Goal: Task Accomplishment & Management: Manage account settings

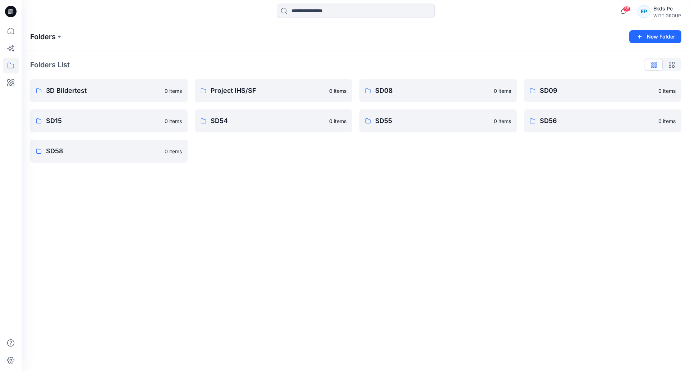
click at [52, 40] on p "Folders" at bounding box center [43, 37] width 26 height 10
click at [662, 17] on div "WITT GROUP" at bounding box center [668, 15] width 28 height 5
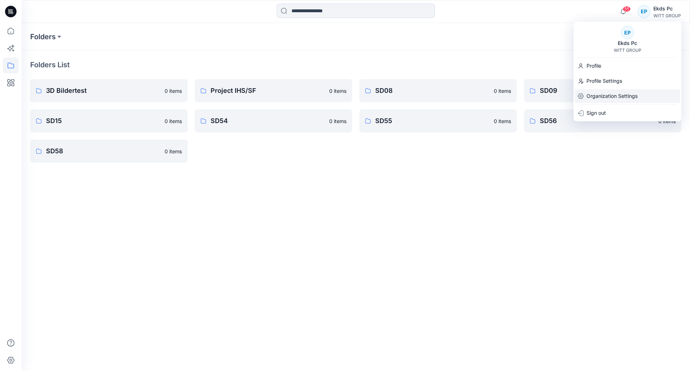
click at [613, 100] on p "Organization Settings" at bounding box center [612, 96] width 51 height 14
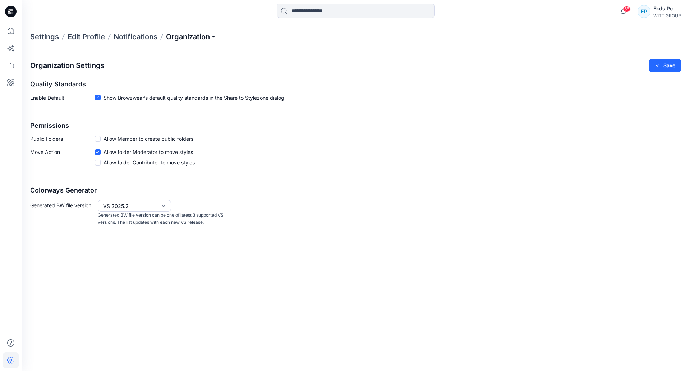
click at [209, 38] on p "Organization" at bounding box center [191, 37] width 50 height 10
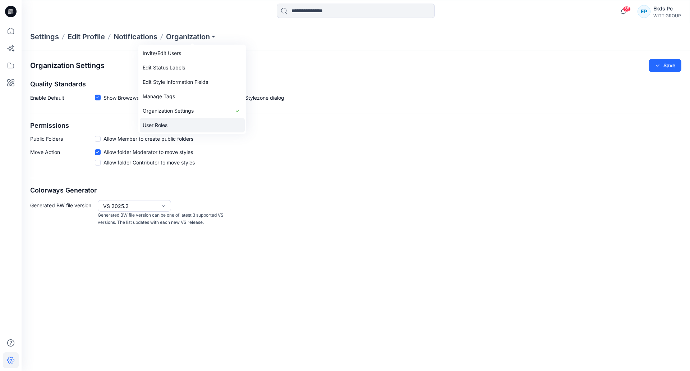
click at [170, 125] on link "User Roles" at bounding box center [192, 125] width 105 height 14
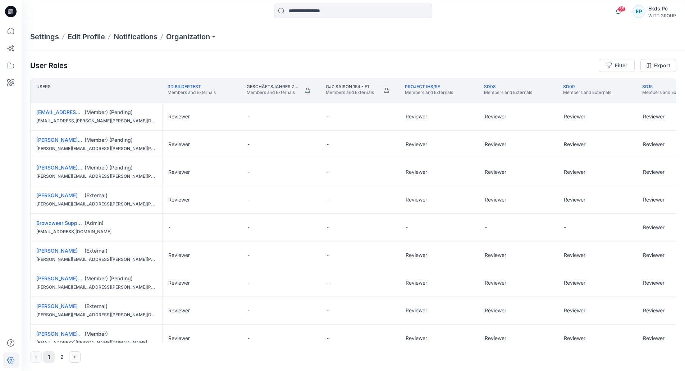
click at [197, 44] on div "Settings Edit Profile Notifications Organization" at bounding box center [353, 36] width 663 height 27
click at [198, 38] on p "Organization" at bounding box center [191, 37] width 50 height 10
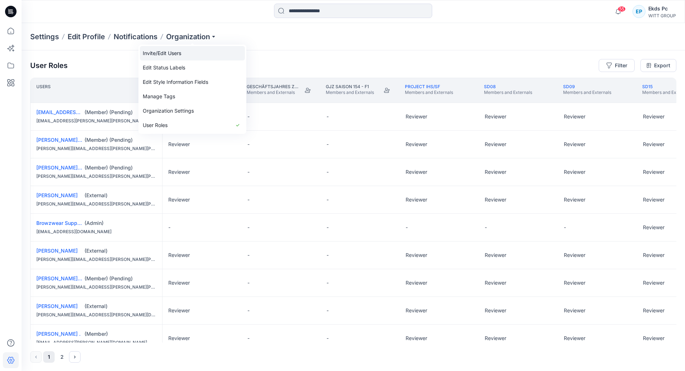
click at [191, 55] on link "Invite/Edit Users" at bounding box center [192, 53] width 105 height 14
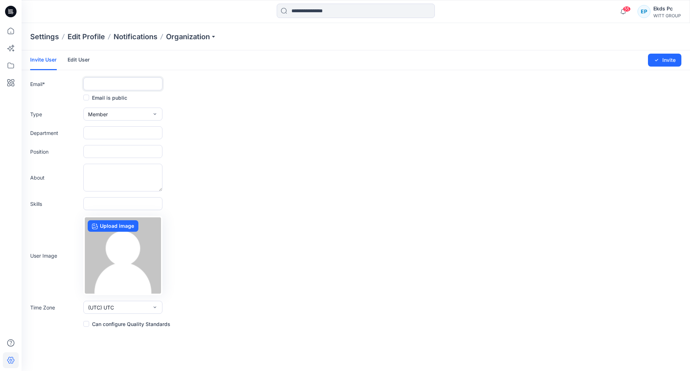
click at [107, 83] on input "text" at bounding box center [122, 83] width 79 height 13
paste input "**********"
type input "**********"
drag, startPoint x: 194, startPoint y: 113, endPoint x: 120, endPoint y: 110, distance: 74.1
click at [194, 112] on div "Type Member External Member Admin" at bounding box center [356, 114] width 652 height 13
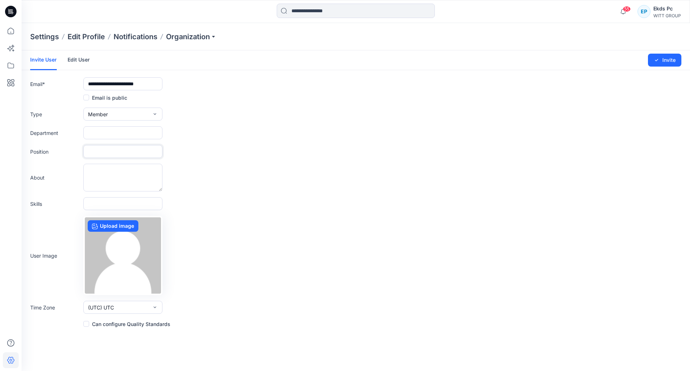
click at [138, 146] on input "text" at bounding box center [122, 151] width 79 height 13
drag, startPoint x: 120, startPoint y: 151, endPoint x: 51, endPoint y: 150, distance: 69.4
click at [51, 150] on div "Position *" at bounding box center [356, 151] width 652 height 13
paste input "**********"
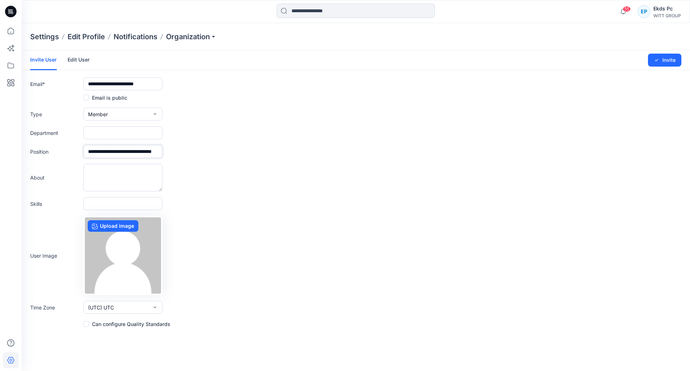
type input "**********"
click at [126, 126] on form "**********" at bounding box center [356, 189] width 669 height 278
click at [126, 130] on input "text" at bounding box center [122, 132] width 79 height 13
paste input "**********"
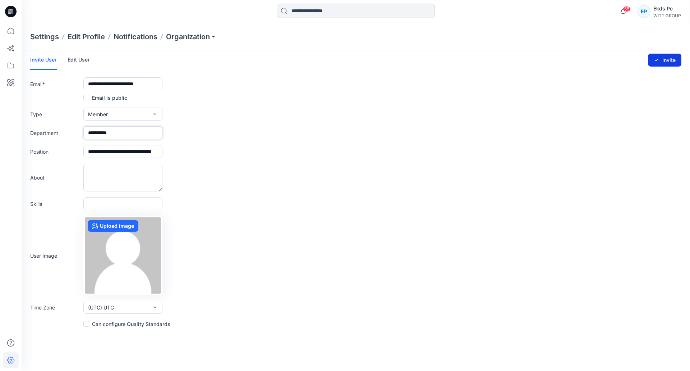
type input "**********"
click at [667, 59] on button "Invite" at bounding box center [664, 60] width 33 height 13
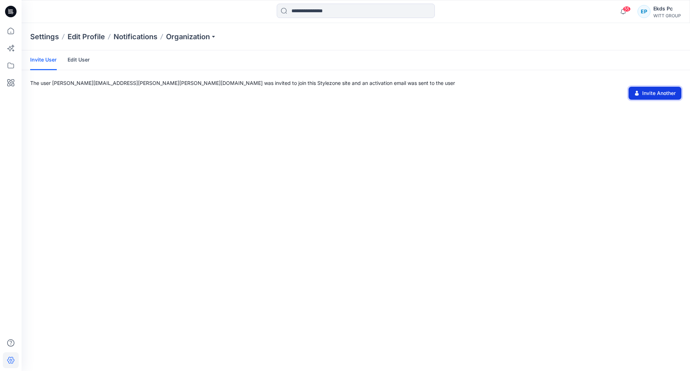
click at [659, 92] on button "Invite Another" at bounding box center [655, 93] width 53 height 13
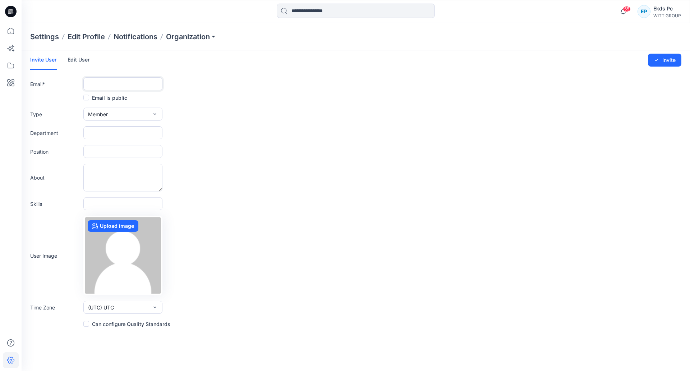
click at [142, 86] on input "text" at bounding box center [122, 83] width 79 height 13
paste input "**********"
type input "**********"
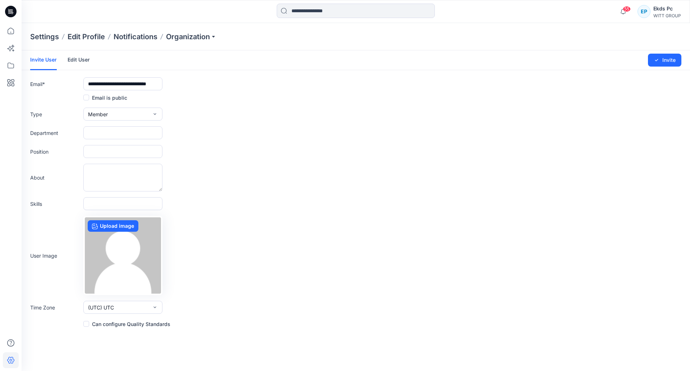
click at [99, 139] on form "**********" at bounding box center [356, 189] width 669 height 278
click at [100, 136] on input "text" at bounding box center [122, 132] width 79 height 13
paste input "*********"
type input "*********"
click at [100, 154] on input "text" at bounding box center [122, 151] width 79 height 13
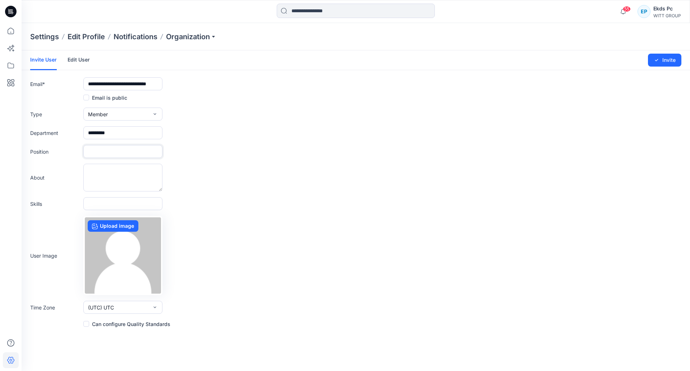
paste input "**********"
type input "**********"
click at [669, 55] on button "Invite" at bounding box center [664, 60] width 33 height 13
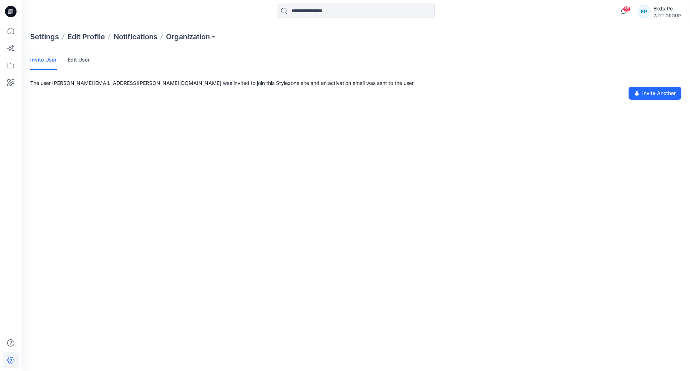
click at [204, 28] on div "Settings Edit Profile Notifications Organization" at bounding box center [356, 36] width 669 height 27
click at [206, 35] on p "Organization" at bounding box center [191, 37] width 50 height 10
click at [174, 125] on link "User Roles" at bounding box center [192, 125] width 105 height 14
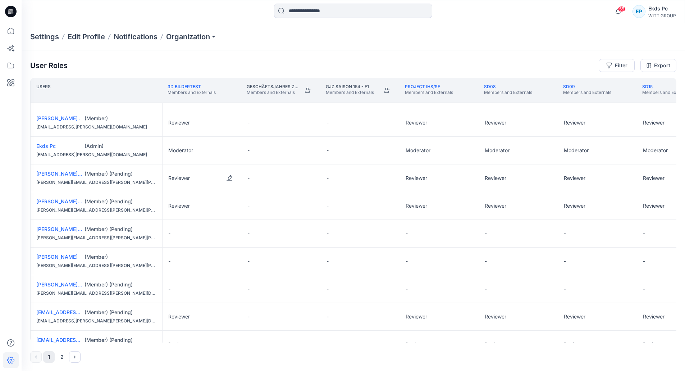
scroll to position [216, 0]
click at [225, 234] on button "Edit Role" at bounding box center [229, 233] width 13 height 13
click at [202, 262] on button "Reviewer" at bounding box center [196, 263] width 78 height 13
click at [232, 290] on button "Edit Role" at bounding box center [229, 288] width 13 height 13
click at [190, 319] on button "Reviewer" at bounding box center [196, 318] width 78 height 13
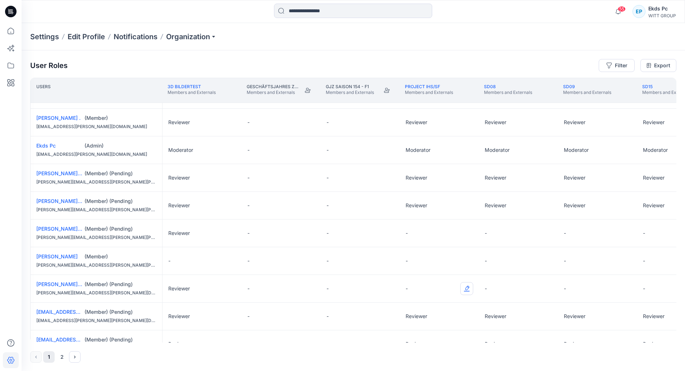
click at [465, 287] on button "Edit Role" at bounding box center [466, 288] width 13 height 13
click at [467, 291] on button "Edit Role" at bounding box center [466, 288] width 13 height 13
click at [434, 316] on button "Reviewer" at bounding box center [433, 318] width 78 height 13
click at [469, 237] on button "Edit Role" at bounding box center [466, 233] width 13 height 13
click at [422, 262] on button "Reviewer" at bounding box center [433, 263] width 78 height 13
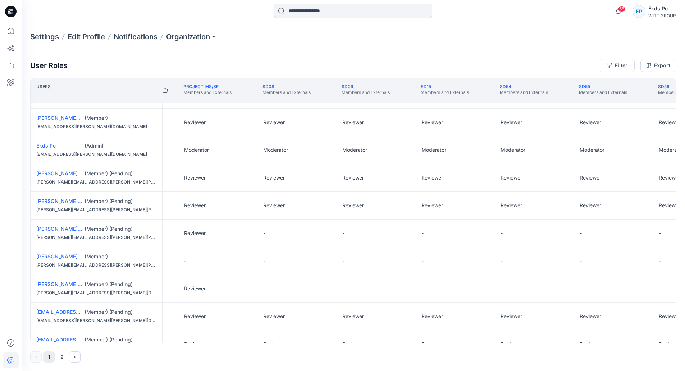
scroll to position [216, 306]
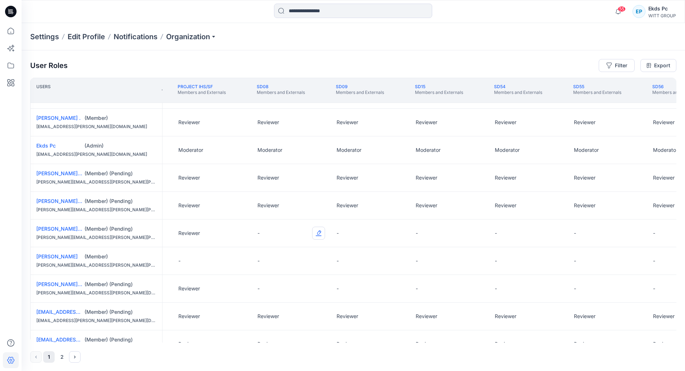
click at [320, 233] on button "Edit Role" at bounding box center [318, 233] width 13 height 13
click at [293, 264] on button "Reviewer" at bounding box center [285, 263] width 78 height 13
click at [319, 285] on button "Edit Role" at bounding box center [318, 288] width 13 height 13
click at [285, 313] on button "Reviewer" at bounding box center [285, 318] width 78 height 13
click at [392, 286] on button "Edit Role" at bounding box center [397, 288] width 13 height 13
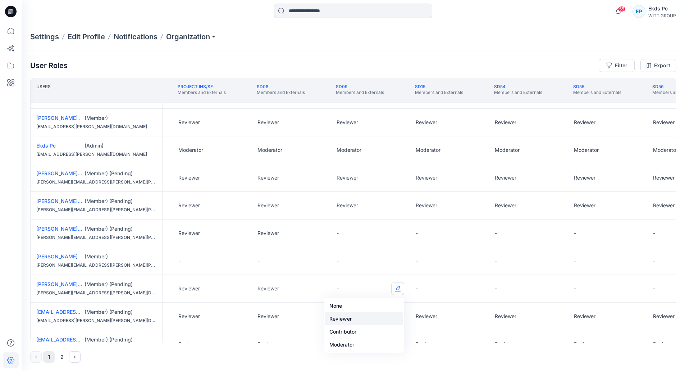
click at [347, 314] on button "Reviewer" at bounding box center [364, 318] width 78 height 13
click at [404, 234] on div "-" at bounding box center [370, 232] width 79 height 27
click at [402, 234] on button "Edit Role" at bounding box center [397, 233] width 13 height 13
click at [370, 264] on button "Reviewer" at bounding box center [364, 263] width 78 height 13
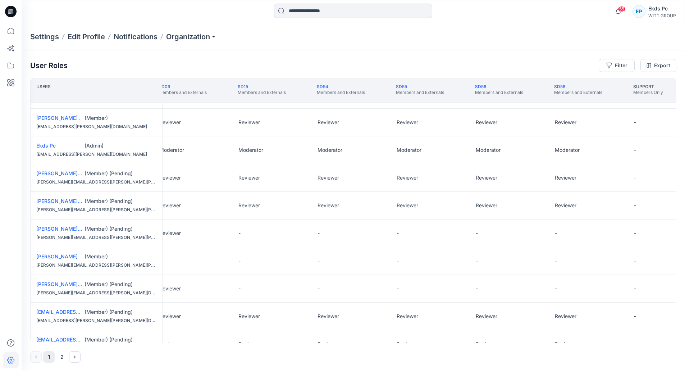
scroll to position [216, 516]
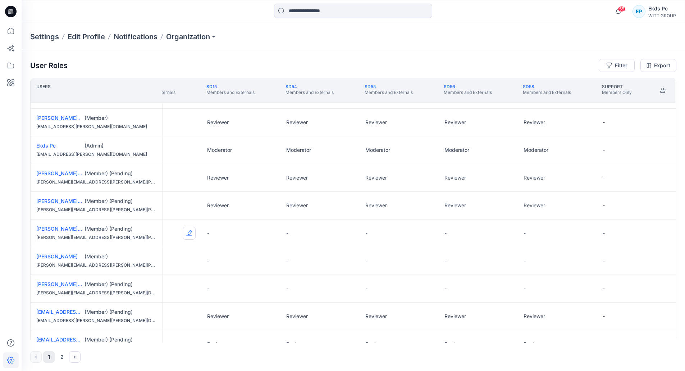
click at [183, 233] on button "Edit Role" at bounding box center [189, 233] width 13 height 13
click at [268, 230] on button "Edit Role" at bounding box center [268, 233] width 13 height 13
click at [249, 259] on button "Reviewer" at bounding box center [233, 263] width 78 height 13
click at [268, 284] on button "Edit Role" at bounding box center [268, 288] width 13 height 13
click at [226, 316] on button "Reviewer" at bounding box center [233, 318] width 78 height 13
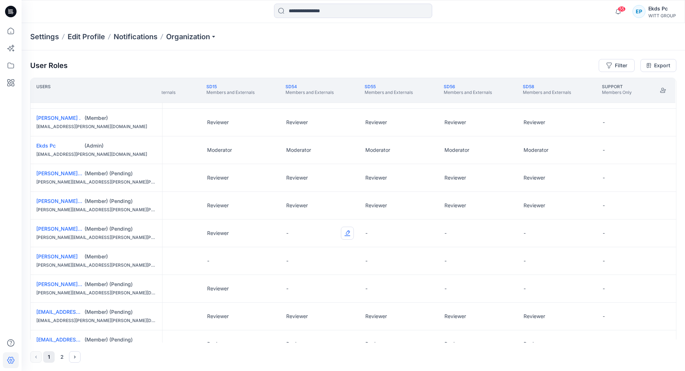
click at [345, 233] on button "Edit Role" at bounding box center [347, 233] width 13 height 13
click at [303, 265] on button "Reviewer" at bounding box center [312, 263] width 78 height 13
click at [346, 291] on button "Edit Role" at bounding box center [347, 288] width 13 height 13
click at [296, 312] on button "Reviewer" at bounding box center [312, 318] width 78 height 13
click at [423, 233] on button "Edit Role" at bounding box center [426, 233] width 13 height 13
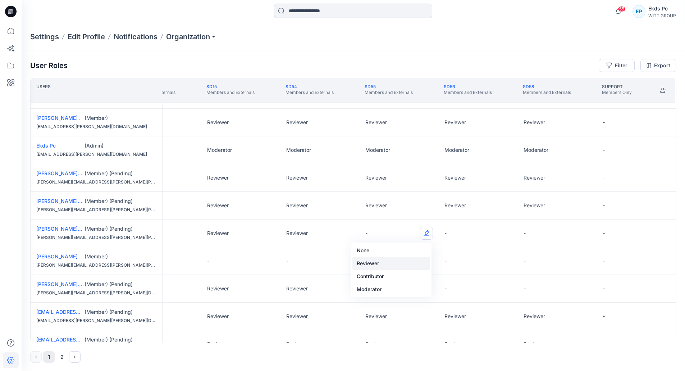
click at [374, 267] on button "Reviewer" at bounding box center [391, 263] width 78 height 13
click at [427, 291] on button "Edit Role" at bounding box center [426, 288] width 13 height 13
click at [387, 314] on button "Reviewer" at bounding box center [391, 318] width 78 height 13
click at [497, 238] on div "-" at bounding box center [478, 232] width 79 height 27
click at [503, 234] on button "Edit Role" at bounding box center [505, 233] width 13 height 13
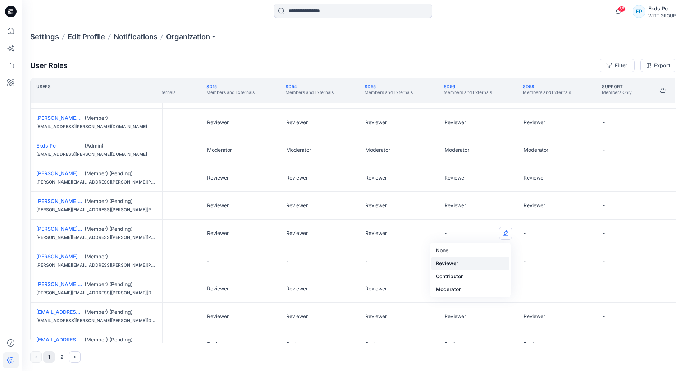
click at [469, 263] on button "Reviewer" at bounding box center [470, 263] width 78 height 13
click at [503, 285] on button "Edit Role" at bounding box center [505, 288] width 13 height 13
click at [447, 316] on button "Reviewer" at bounding box center [470, 318] width 78 height 13
click at [585, 236] on button "Edit Role" at bounding box center [584, 233] width 13 height 13
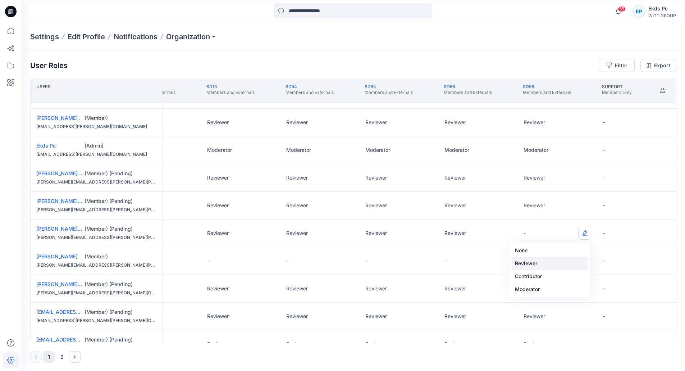
click at [546, 267] on button "Reviewer" at bounding box center [550, 263] width 78 height 13
click at [580, 285] on button "Edit Role" at bounding box center [584, 288] width 13 height 13
click at [534, 314] on button "Reviewer" at bounding box center [550, 318] width 78 height 13
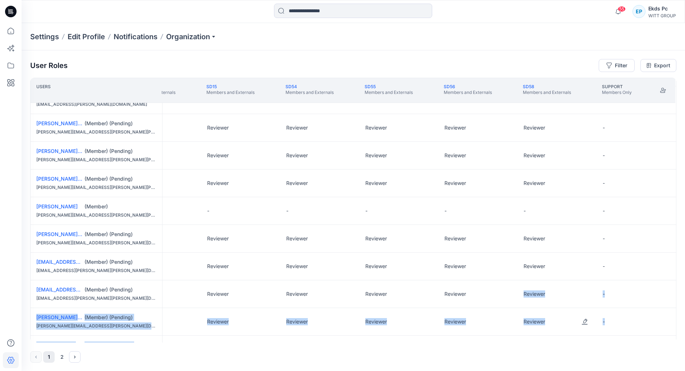
scroll to position [316, 516]
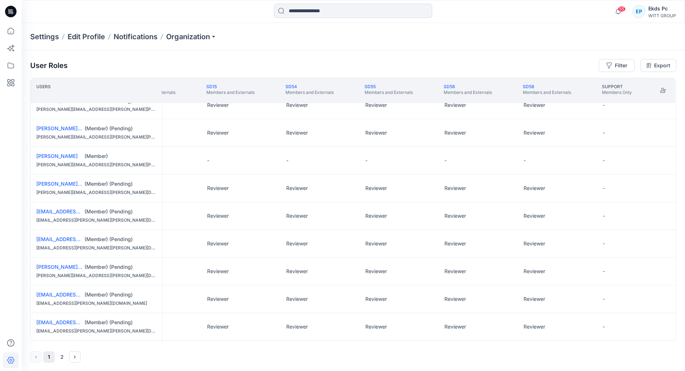
click at [628, 22] on div "55 Notifications [PERSON_NAME] all as read View all notifications EP Ekds Pc [P…" at bounding box center [353, 11] width 663 height 23
click at [140, 298] on div "[EMAIL_ADDRESS][PERSON_NAME][DOMAIN_NAME] (Member) (Pending) [EMAIL_ADDRESS][PE…" at bounding box center [97, 298] width 132 height 27
click at [55, 293] on link "[EMAIL_ADDRESS][PERSON_NAME][DOMAIN_NAME]" at bounding box center [100, 294] width 128 height 6
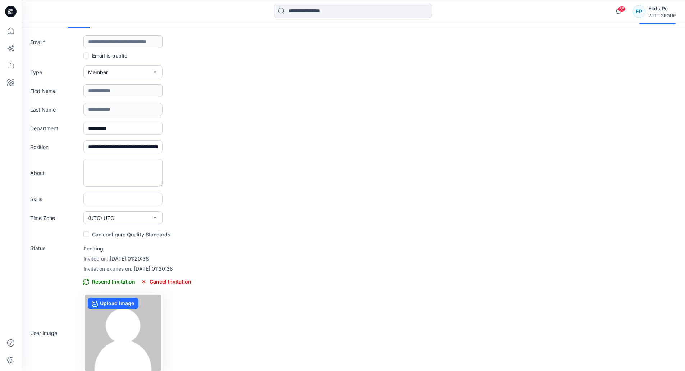
scroll to position [22, 0]
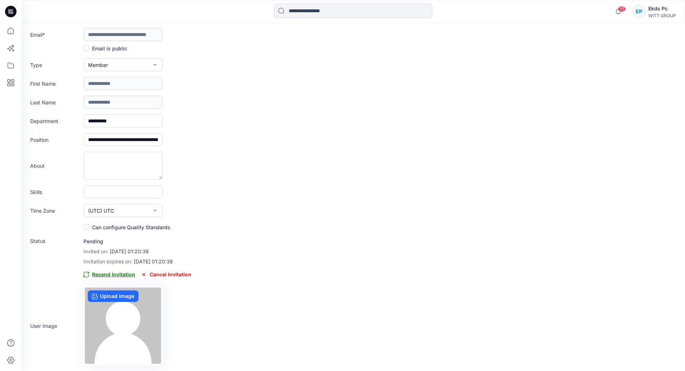
click at [106, 275] on span "Resend Invitation" at bounding box center [109, 274] width 52 height 9
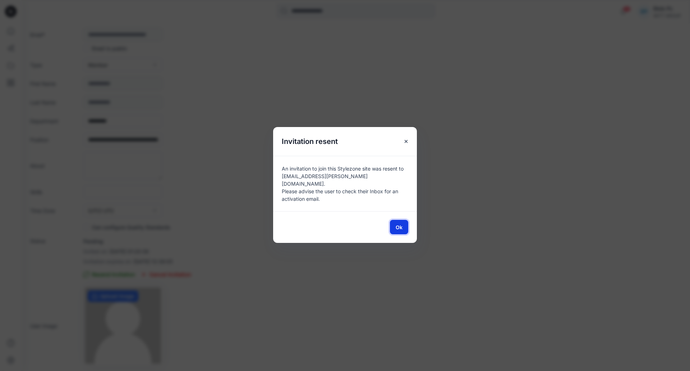
click at [401, 223] on span "Ok" at bounding box center [399, 227] width 7 height 8
